Goal: Task Accomplishment & Management: Complete application form

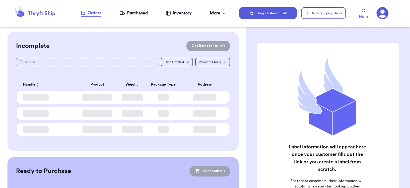
checkbox input "false"
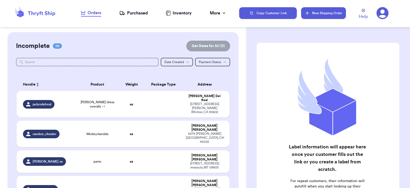
click at [310, 13] on button "New Shipping Order" at bounding box center [323, 13] width 45 height 12
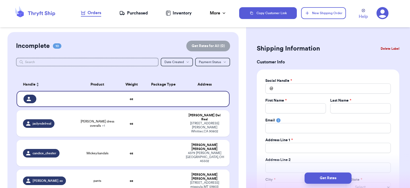
click at [302, 94] on div "Social Handle * @ First Name * Last Name * Email Address Line 1 * Address Line …" at bounding box center [327, 145] width 125 height 134
click at [305, 92] on input "Total Amount Paid" at bounding box center [327, 88] width 125 height 10
type input "e"
type input "el"
type input "ell"
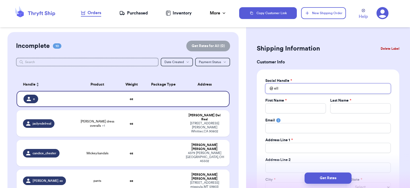
type input "elli"
